Goal: Task Accomplishment & Management: Use online tool/utility

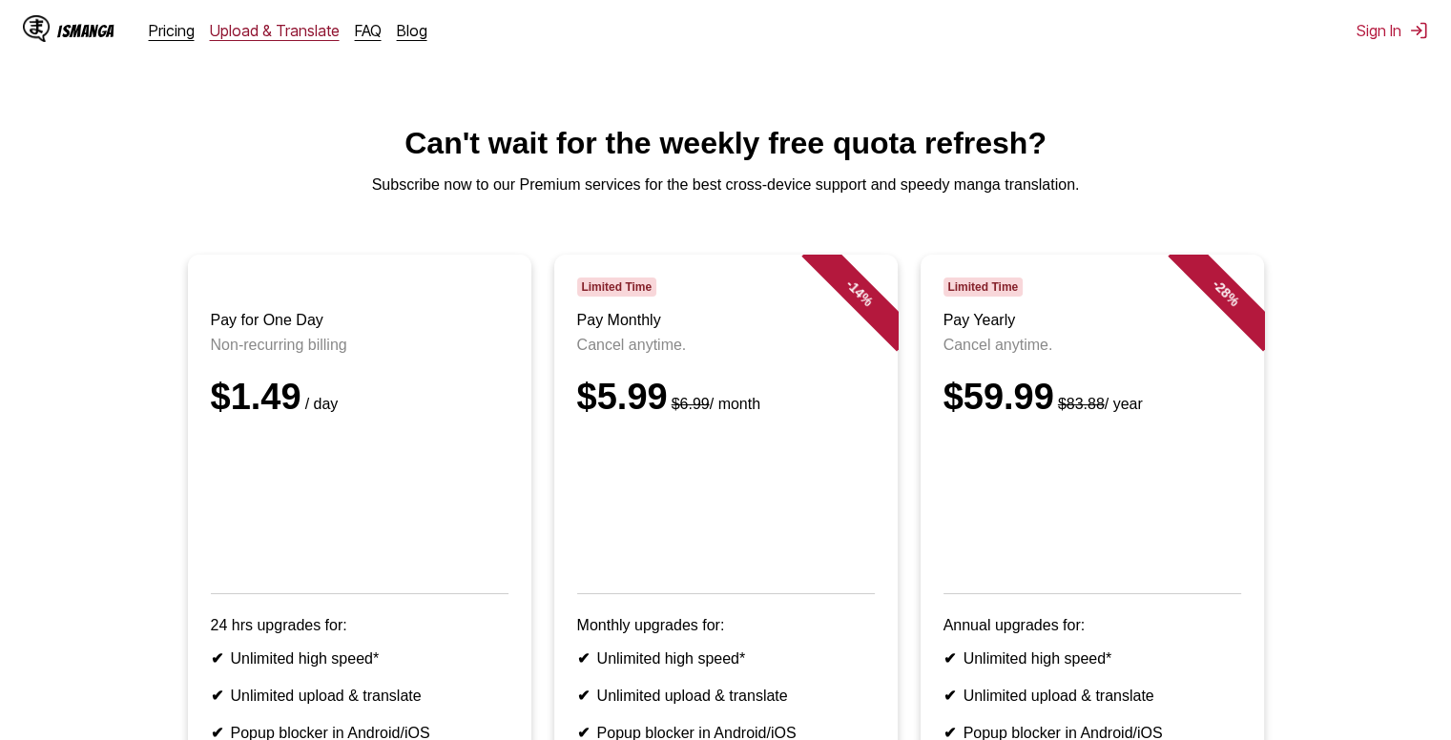
click at [246, 29] on link "Upload & Translate" at bounding box center [275, 30] width 130 height 19
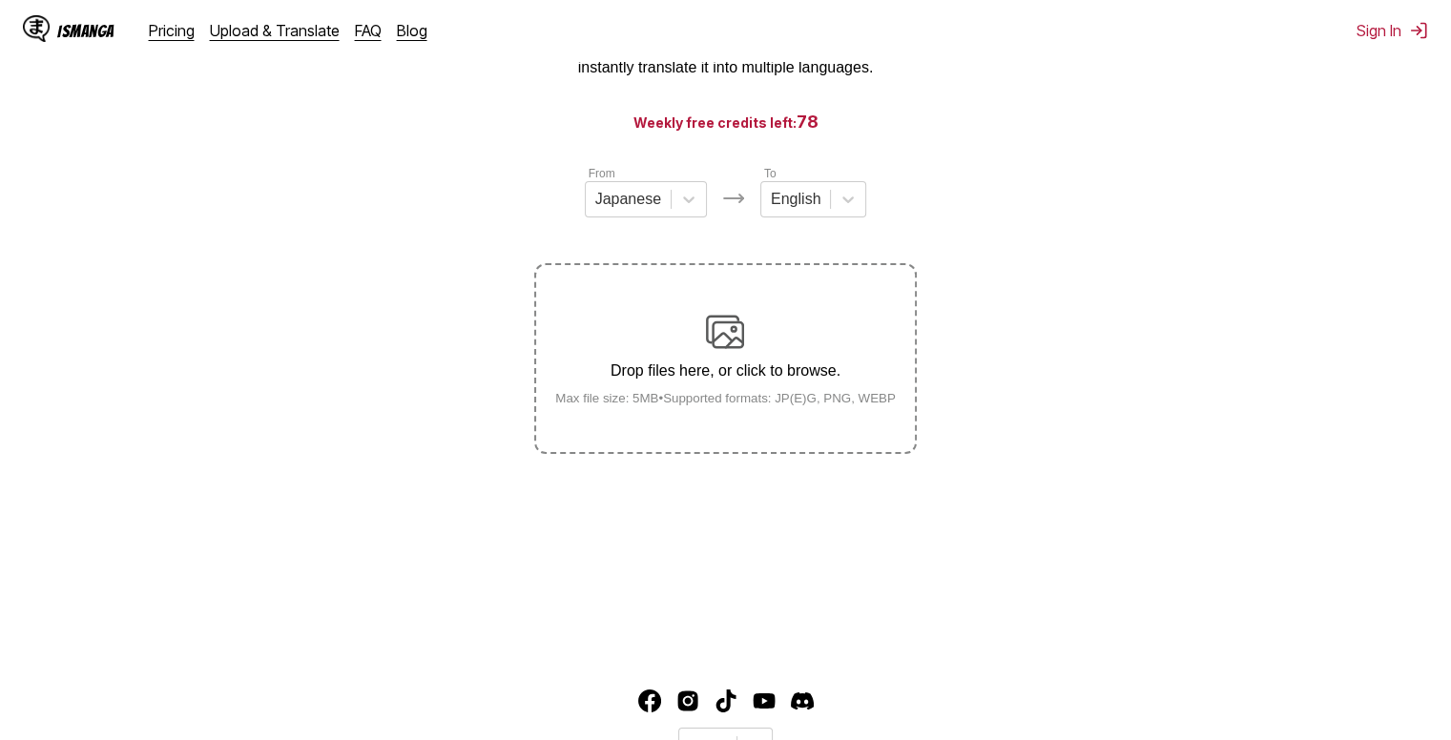
scroll to position [95, 0]
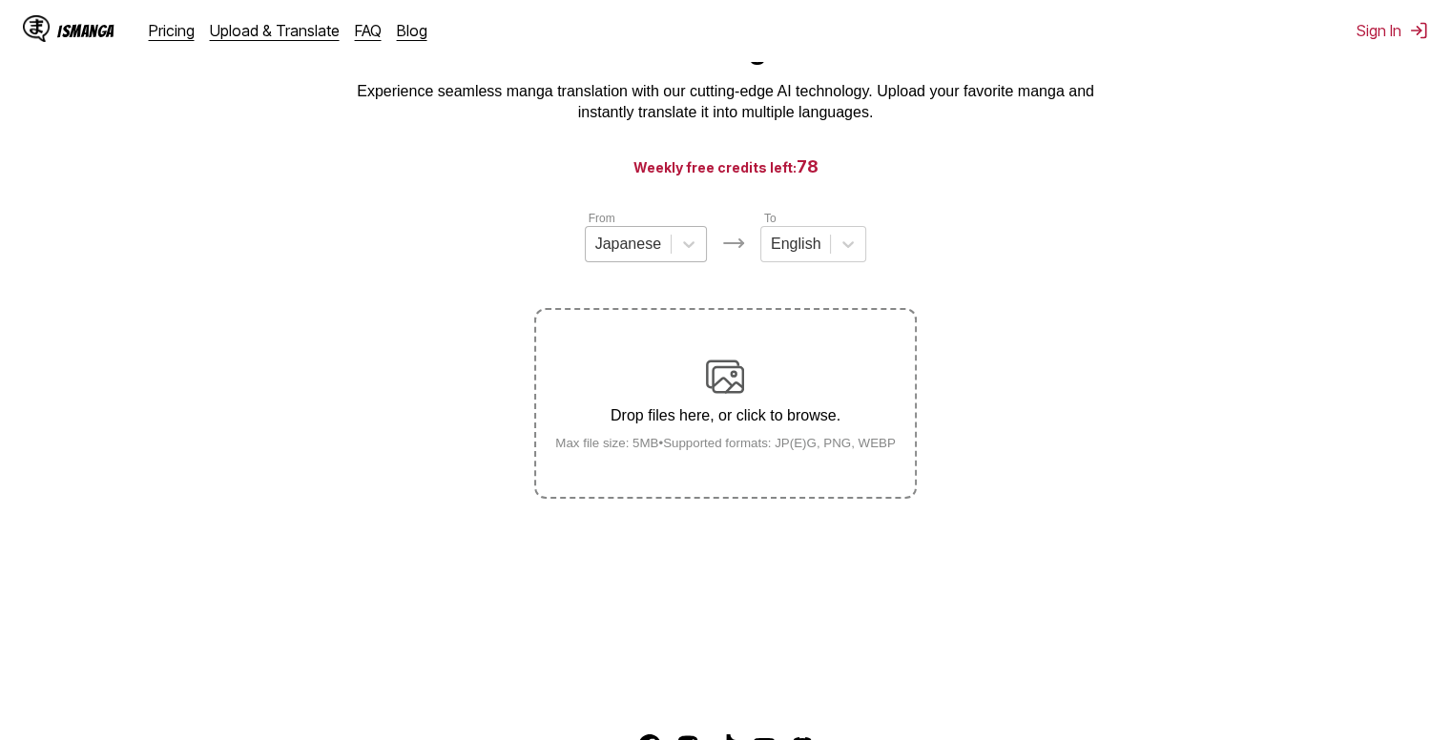
click at [652, 253] on div at bounding box center [628, 244] width 66 height 21
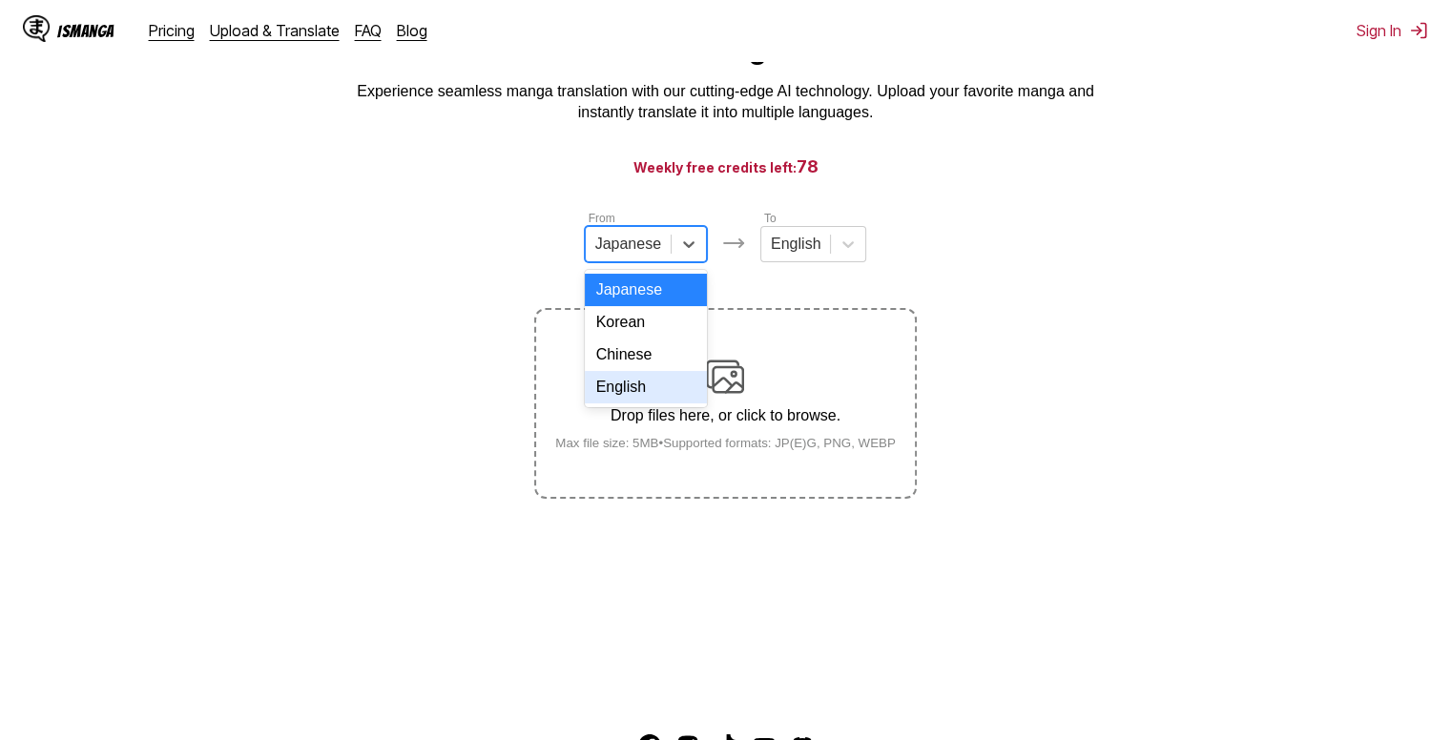
click at [672, 403] on div "English" at bounding box center [646, 387] width 122 height 32
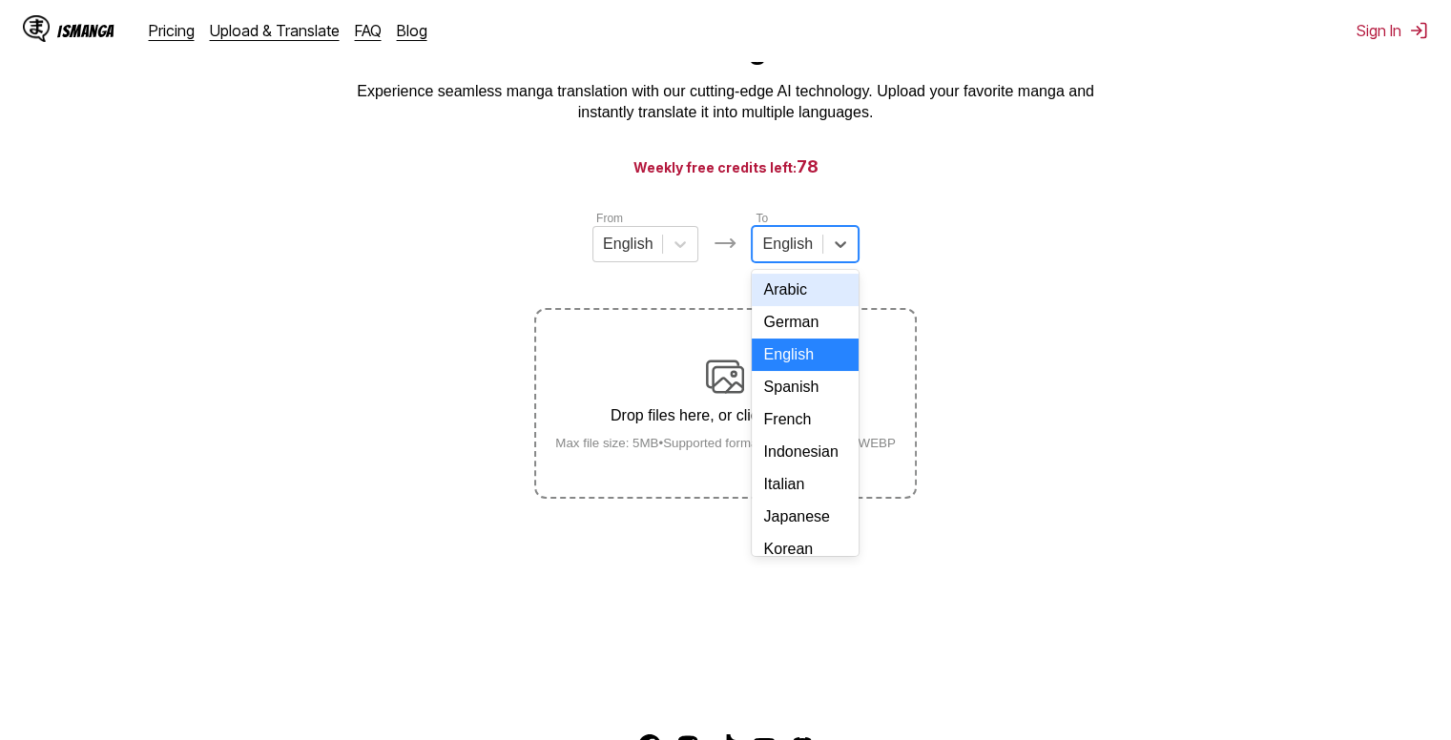
click at [775, 255] on div at bounding box center [787, 244] width 50 height 21
click at [823, 468] on div "Indonesian" at bounding box center [805, 452] width 106 height 32
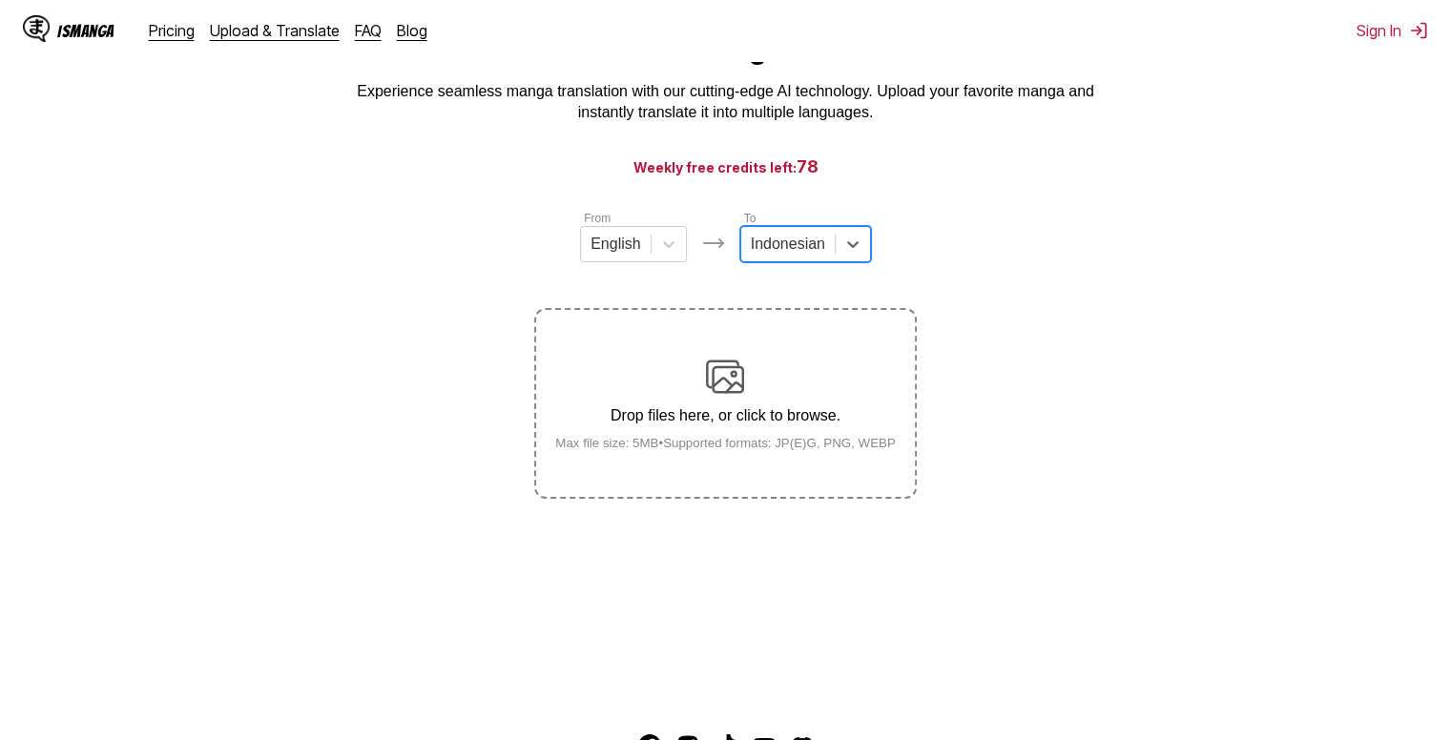
click at [777, 420] on p "Drop files here, or click to browse." at bounding box center [725, 415] width 371 height 17
click at [0, 0] on input "Drop files here, or click to browse. Max file size: 5MB • Supported formats: JP…" at bounding box center [0, 0] width 0 height 0
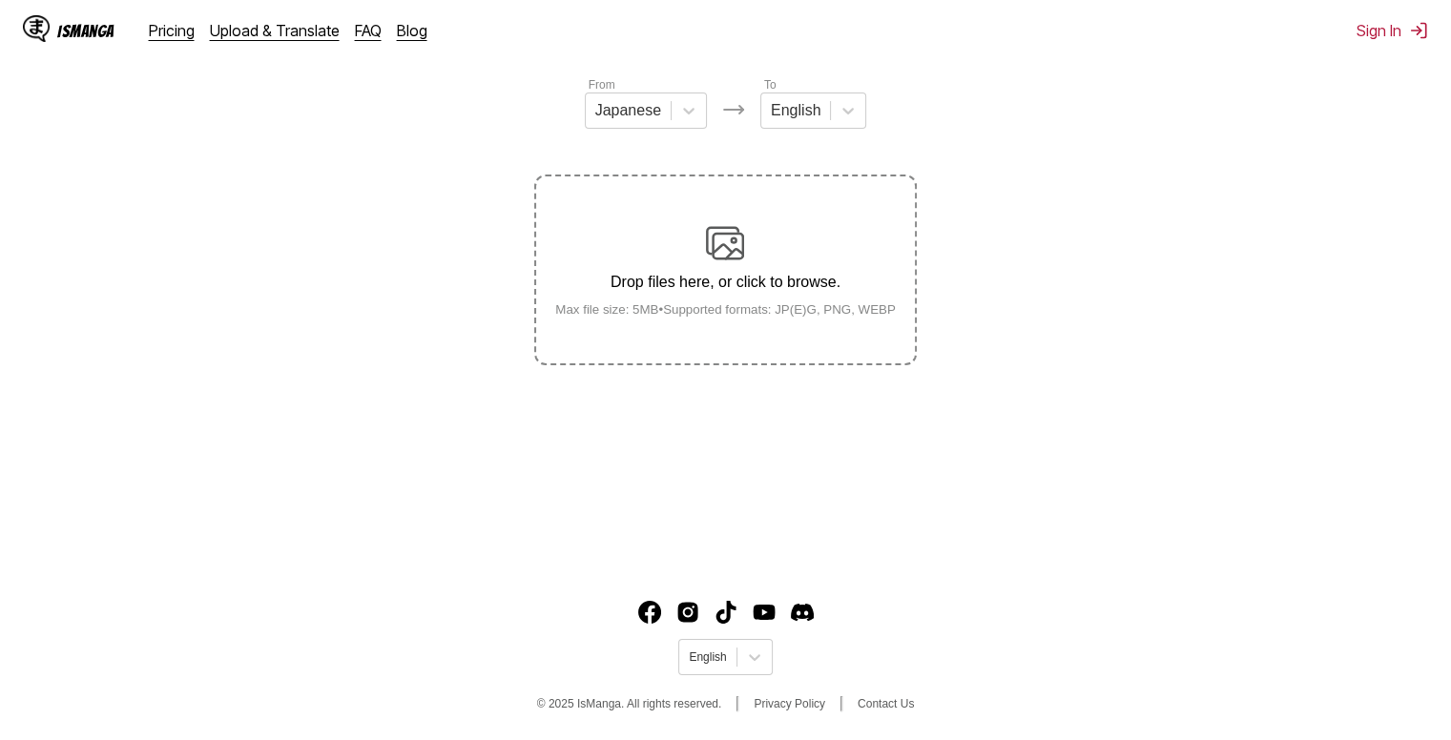
click at [741, 233] on img at bounding box center [725, 243] width 38 height 38
click at [0, 0] on input "Drop files here, or click to browse. Max file size: 5MB • Supported formats: JP…" at bounding box center [0, 0] width 0 height 0
